Goal: Task Accomplishment & Management: Use online tool/utility

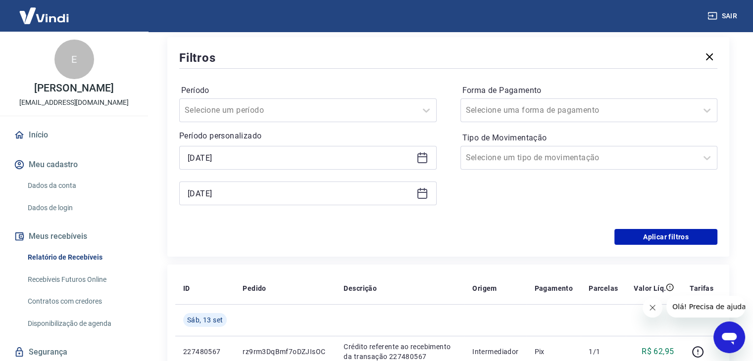
scroll to position [149, 0]
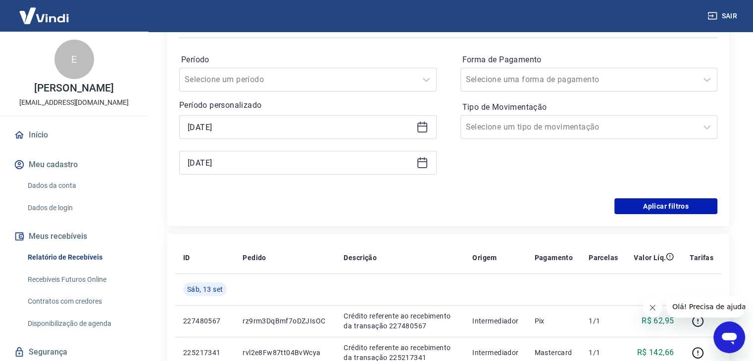
click at [417, 134] on div "[DATE]" at bounding box center [307, 127] width 257 height 24
click at [418, 133] on icon at bounding box center [422, 127] width 12 height 12
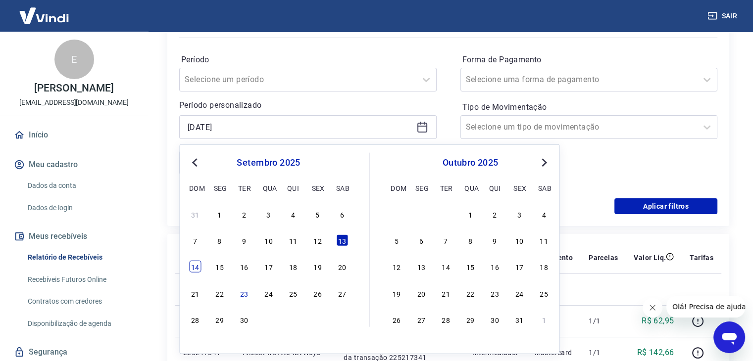
click at [195, 268] on div "14" at bounding box center [195, 267] width 12 height 12
type input "[DATE]"
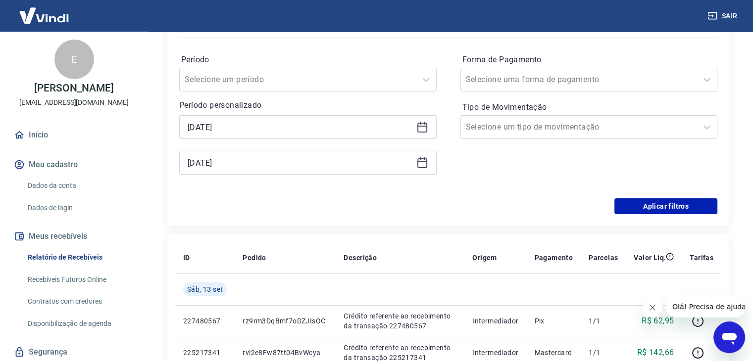
click at [423, 164] on icon at bounding box center [422, 163] width 12 height 12
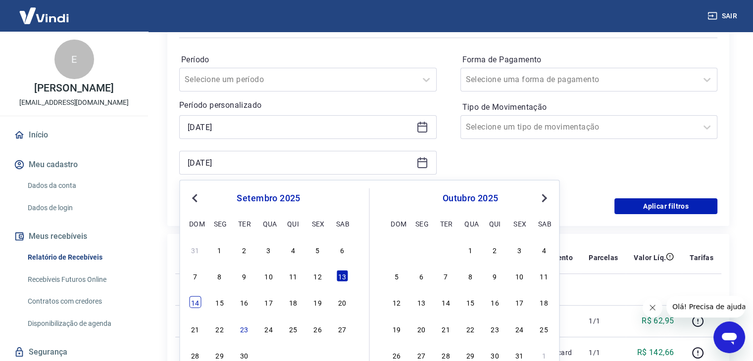
click at [198, 304] on div "14" at bounding box center [195, 303] width 12 height 12
type input "[DATE]"
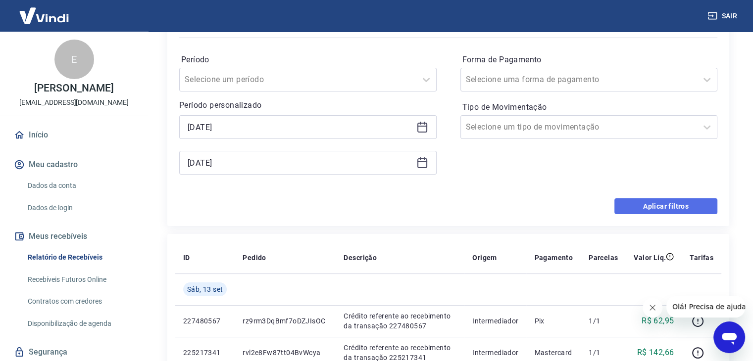
click at [619, 206] on button "Aplicar filtros" at bounding box center [666, 207] width 103 height 16
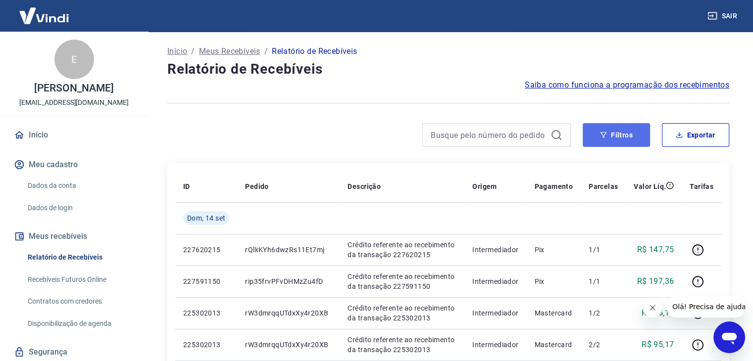
click at [603, 130] on button "Filtros" at bounding box center [616, 135] width 67 height 24
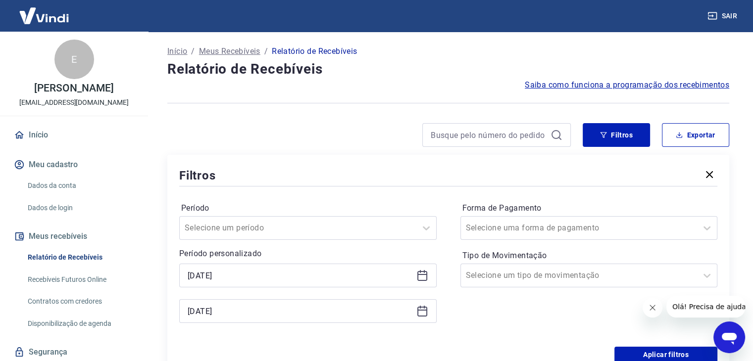
click at [713, 173] on icon "button" at bounding box center [710, 175] width 12 height 12
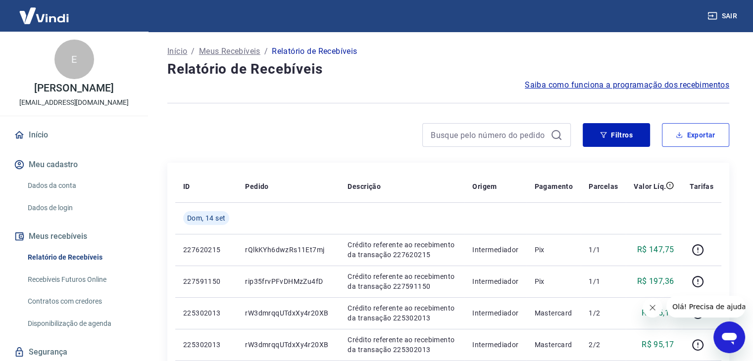
click at [709, 129] on button "Exportar" at bounding box center [695, 135] width 67 height 24
type input "[DATE]"
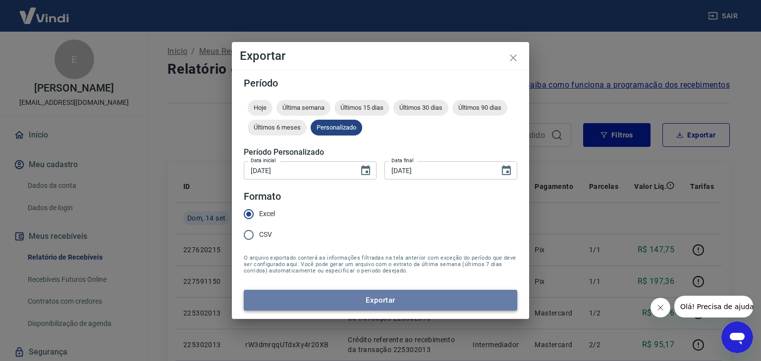
click at [360, 308] on button "Exportar" at bounding box center [380, 300] width 273 height 21
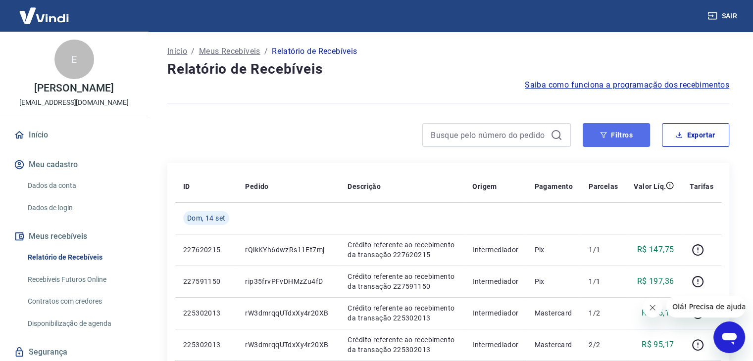
click at [621, 144] on button "Filtros" at bounding box center [616, 135] width 67 height 24
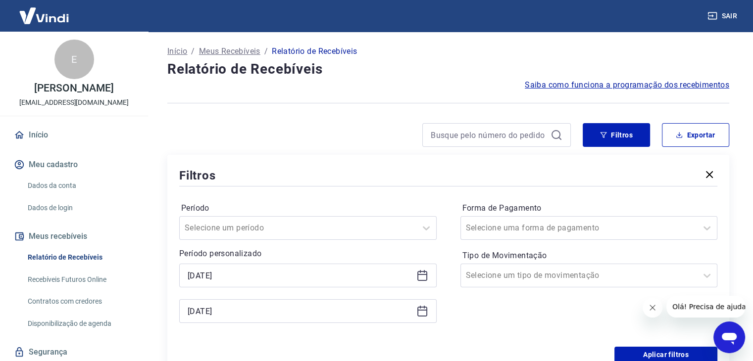
click at [427, 273] on icon at bounding box center [422, 276] width 10 height 10
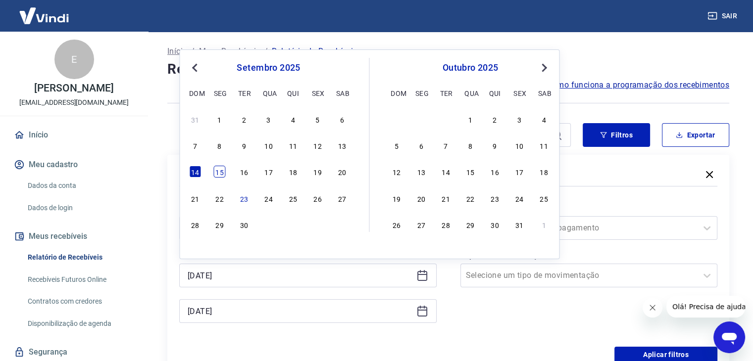
click at [224, 175] on div "15" at bounding box center [220, 172] width 12 height 12
type input "[DATE]"
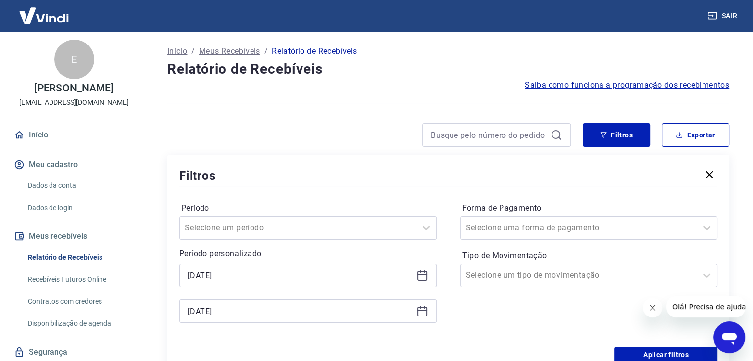
click at [421, 314] on icon at bounding box center [422, 312] width 12 height 12
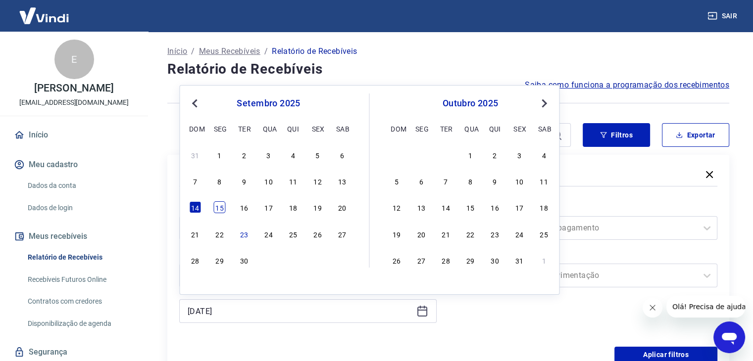
click at [219, 205] on div "15" at bounding box center [220, 208] width 12 height 12
type input "[DATE]"
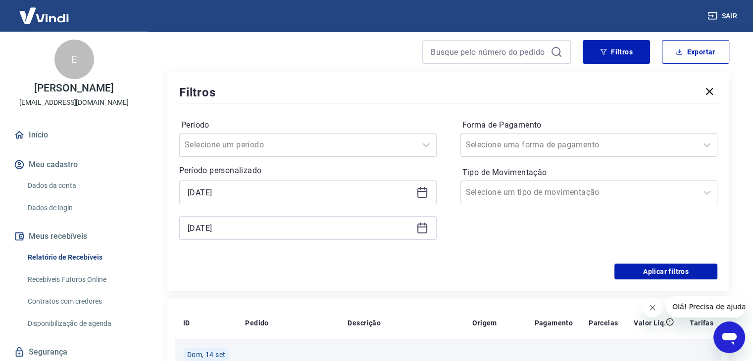
scroll to position [149, 0]
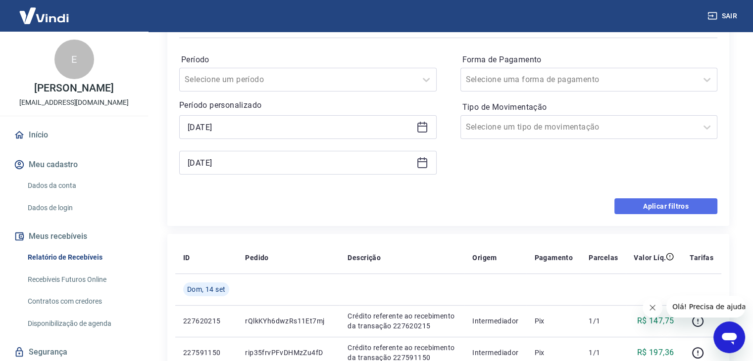
click at [655, 207] on button "Aplicar filtros" at bounding box center [666, 207] width 103 height 16
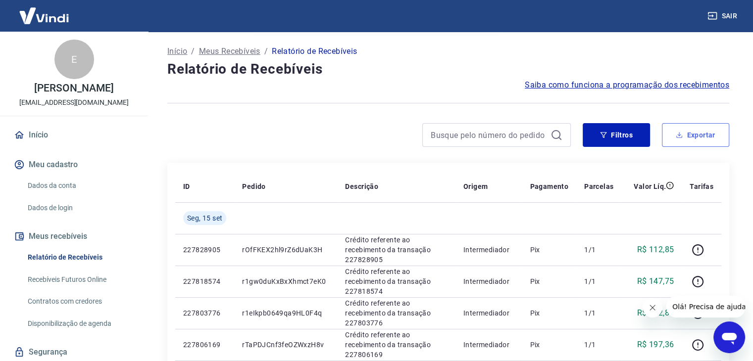
click at [718, 135] on button "Exportar" at bounding box center [695, 135] width 67 height 24
type input "[DATE]"
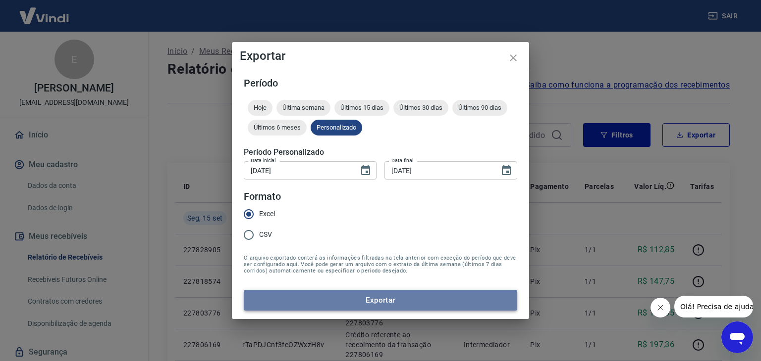
click at [347, 304] on button "Exportar" at bounding box center [380, 300] width 273 height 21
